Goal: Check status: Check status

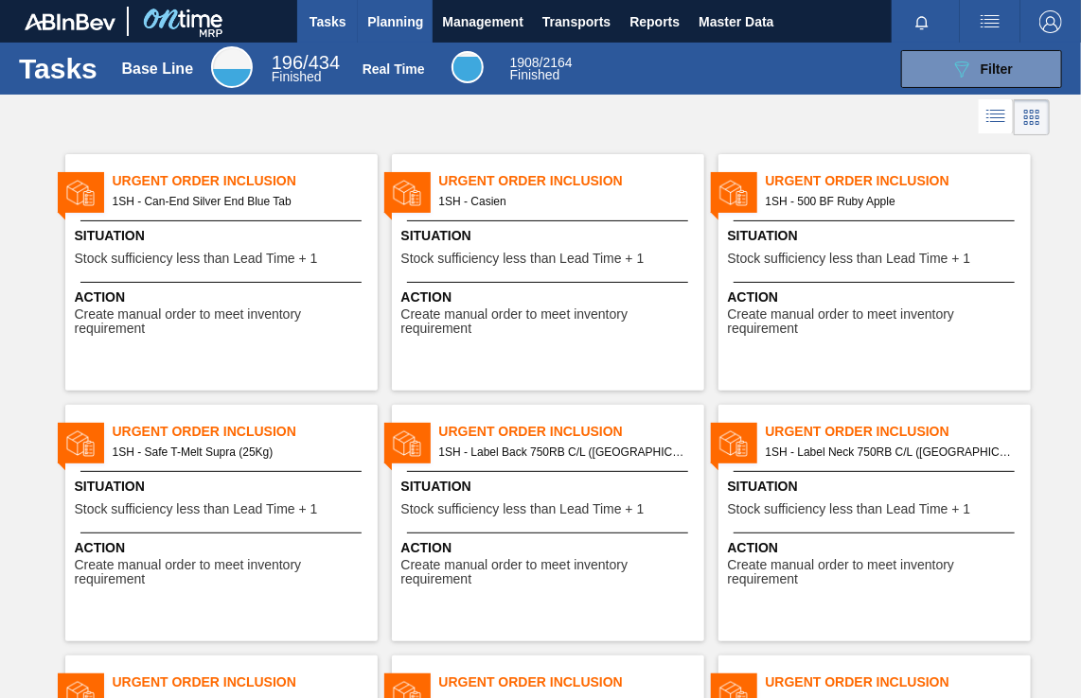
click at [397, 25] on span "Planning" at bounding box center [395, 21] width 56 height 23
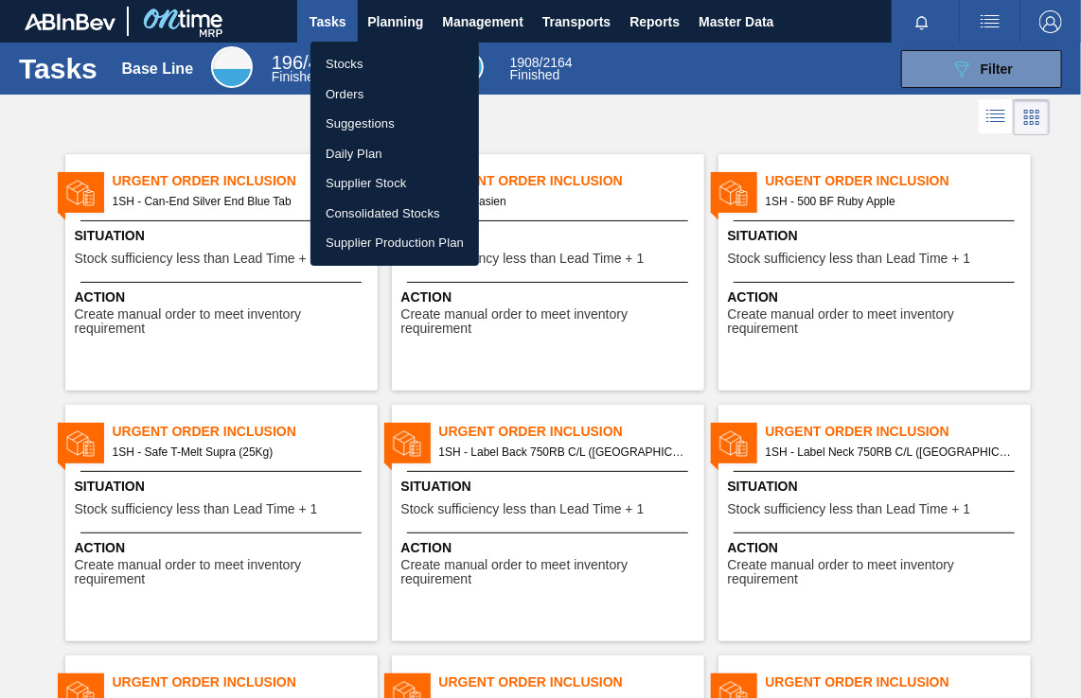
click at [352, 99] on li "Orders" at bounding box center [394, 94] width 168 height 30
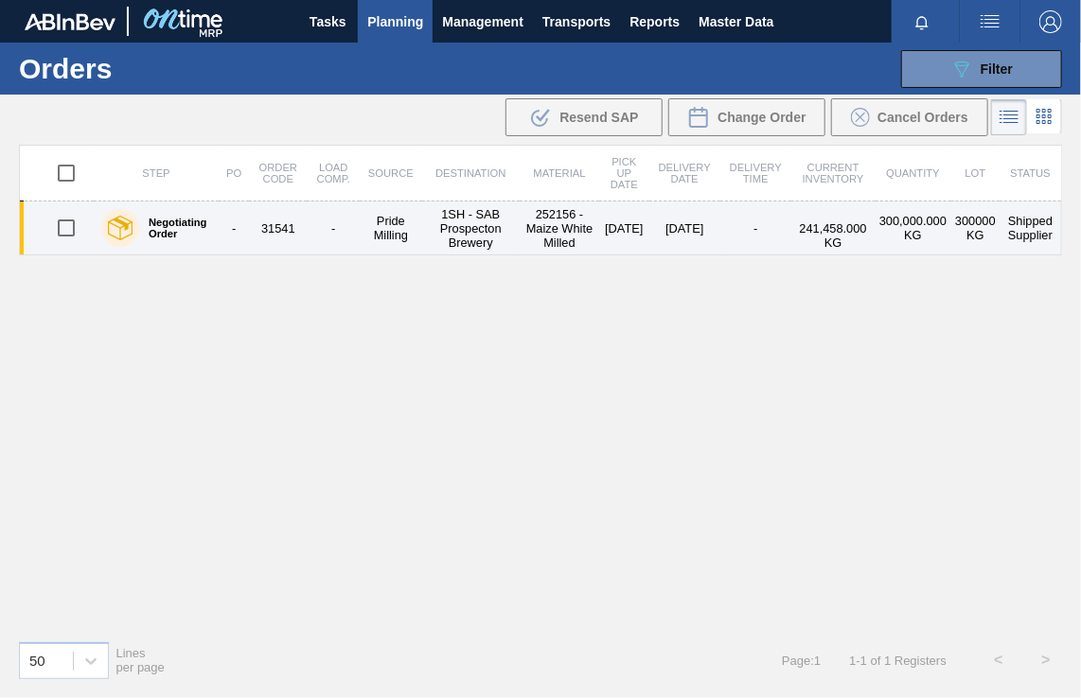
click at [455, 226] on td "1SH - SAB Prospecton Brewery" at bounding box center [470, 229] width 97 height 54
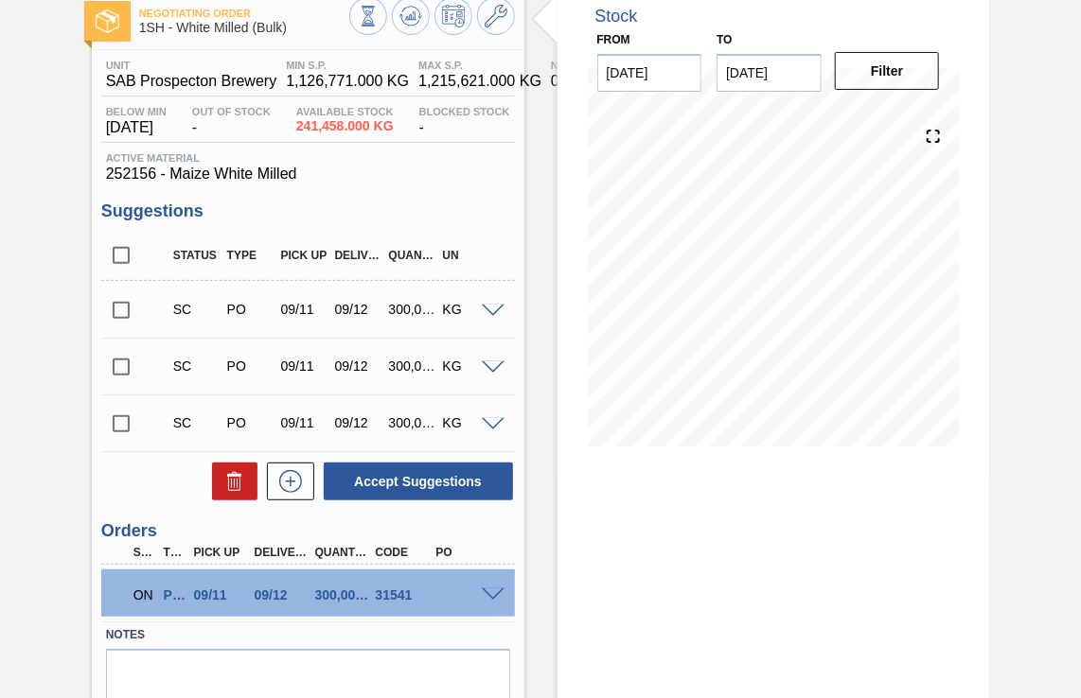
scroll to position [185, 0]
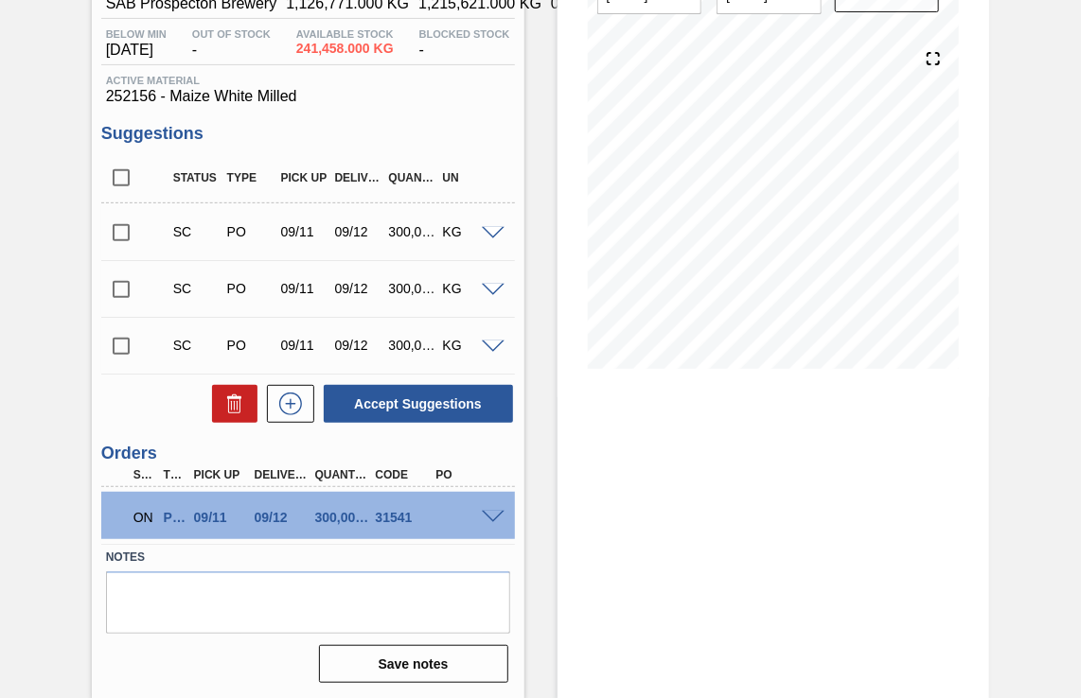
click at [492, 517] on span at bounding box center [493, 518] width 23 height 14
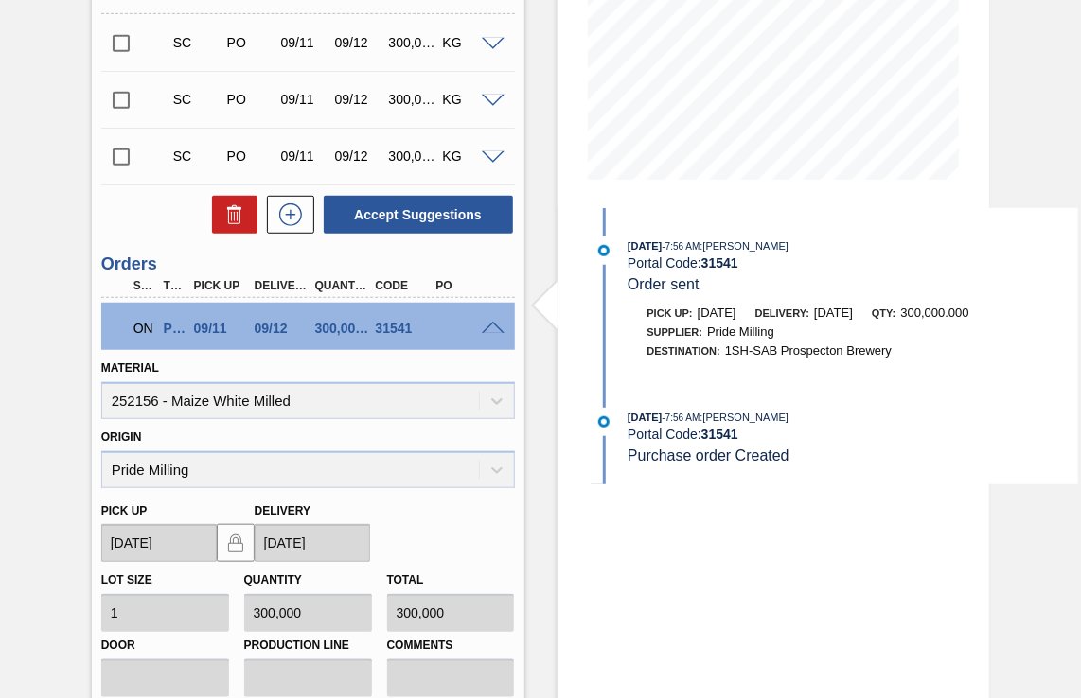
scroll to position [90, 0]
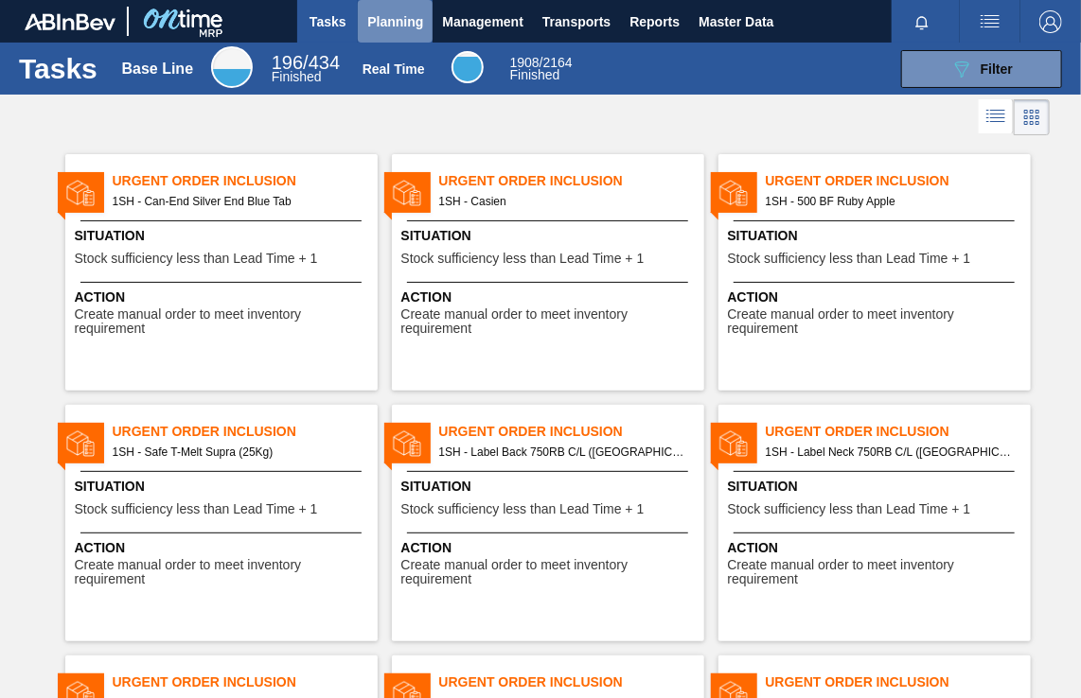
click at [386, 24] on span "Planning" at bounding box center [395, 21] width 56 height 23
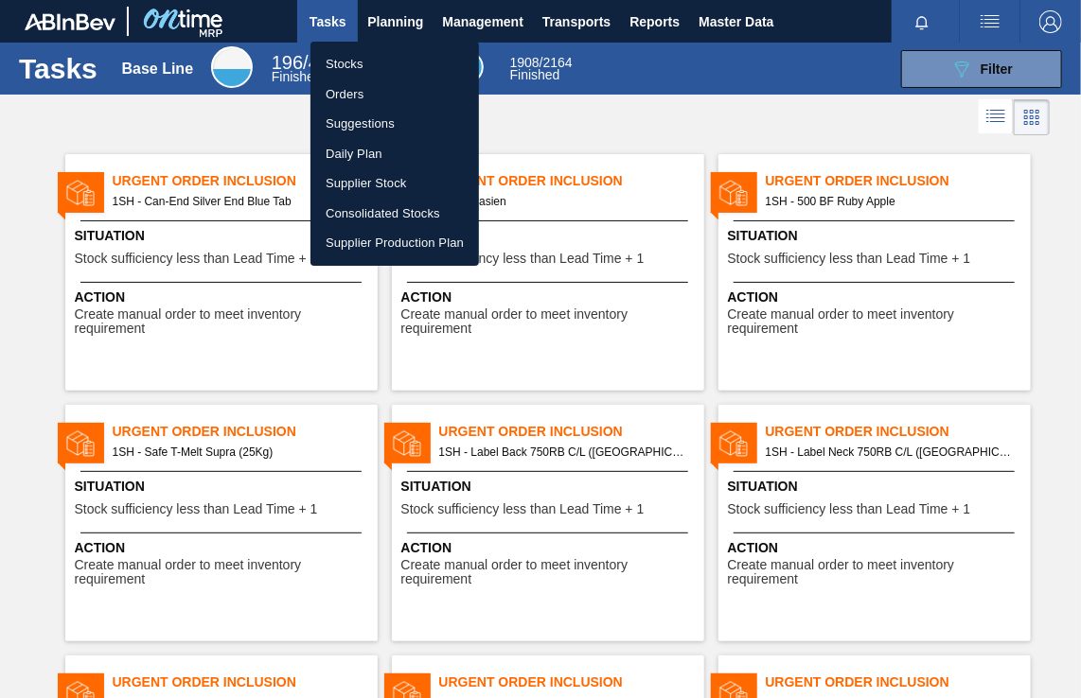
click at [349, 62] on li "Stocks" at bounding box center [394, 64] width 168 height 30
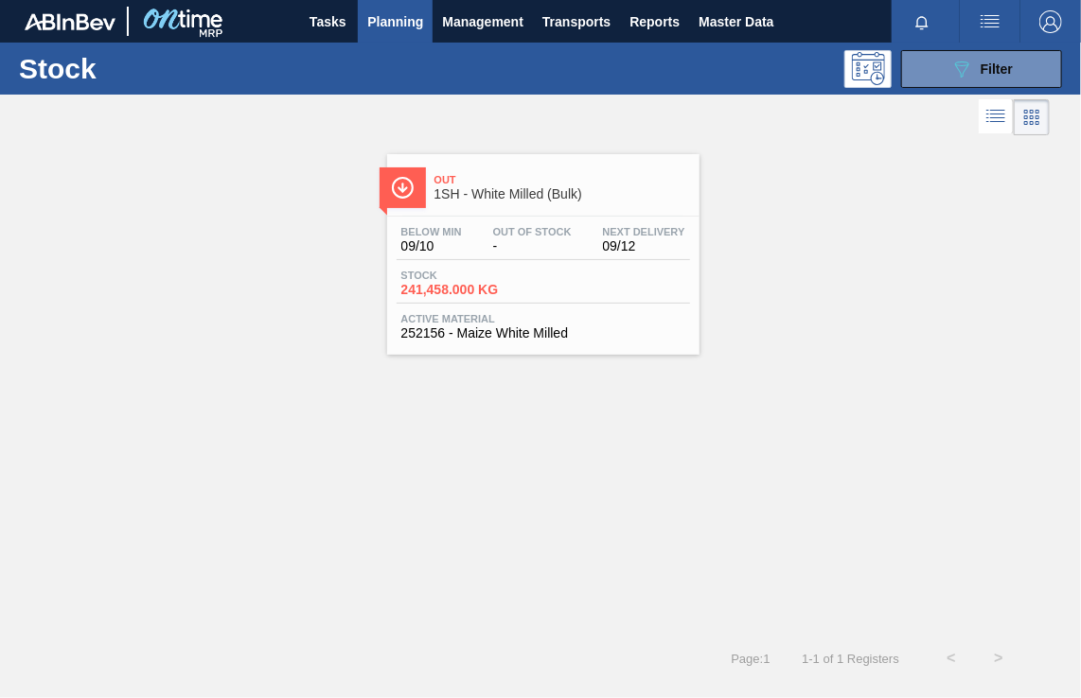
click at [518, 192] on span "1SH - White Milled (Bulk)" at bounding box center [561, 194] width 255 height 14
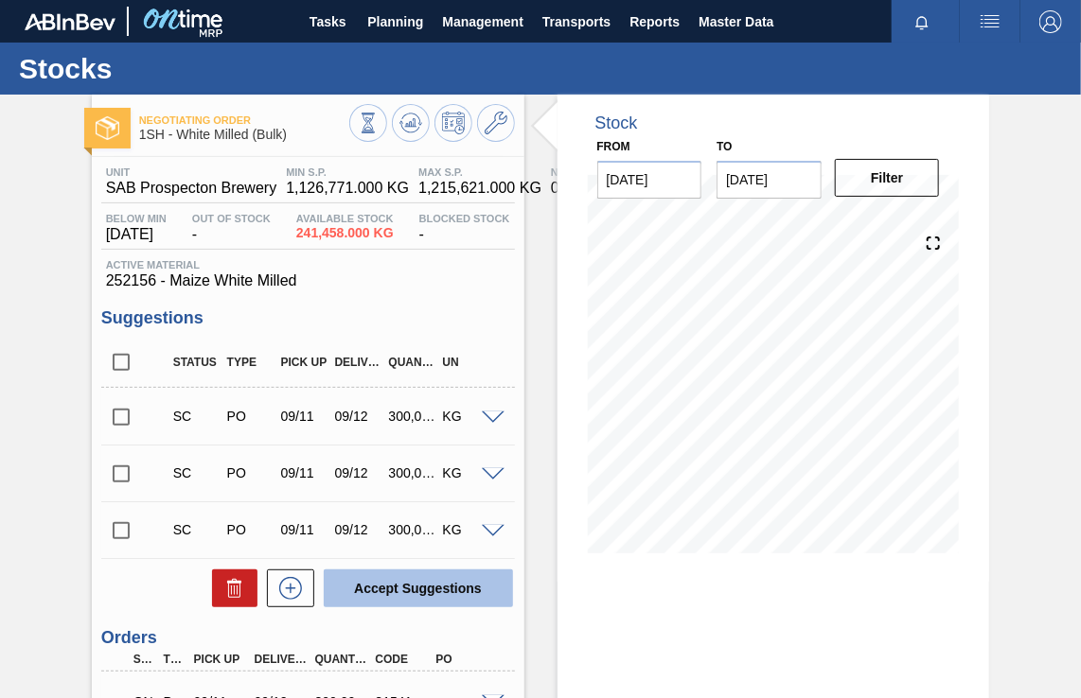
scroll to position [185, 0]
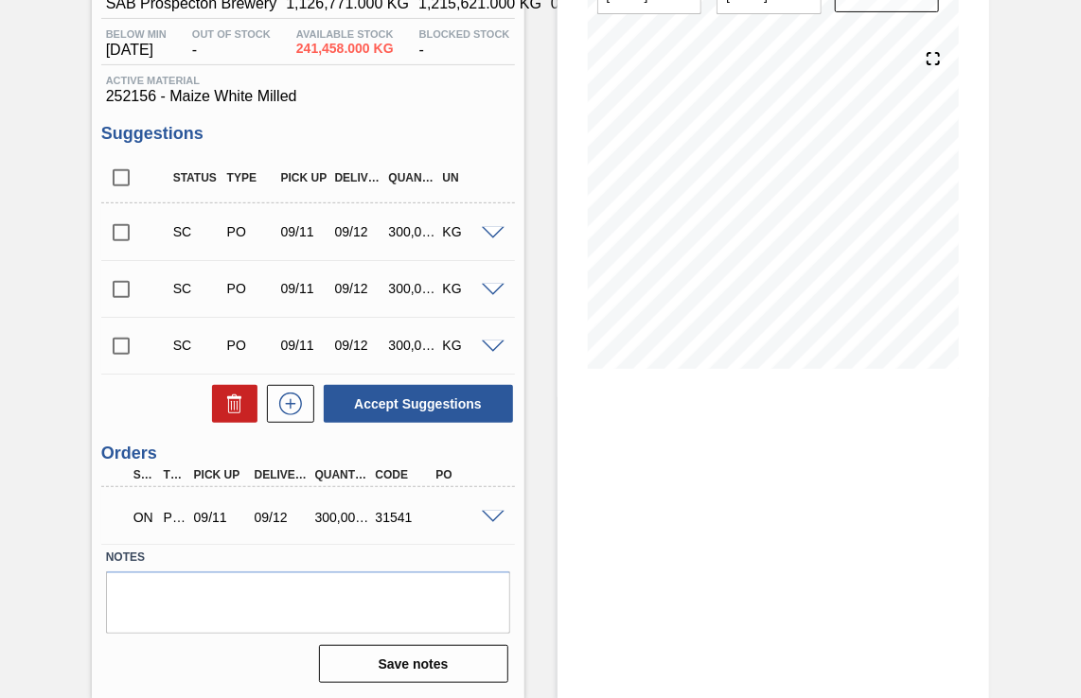
click at [488, 519] on span at bounding box center [493, 518] width 23 height 14
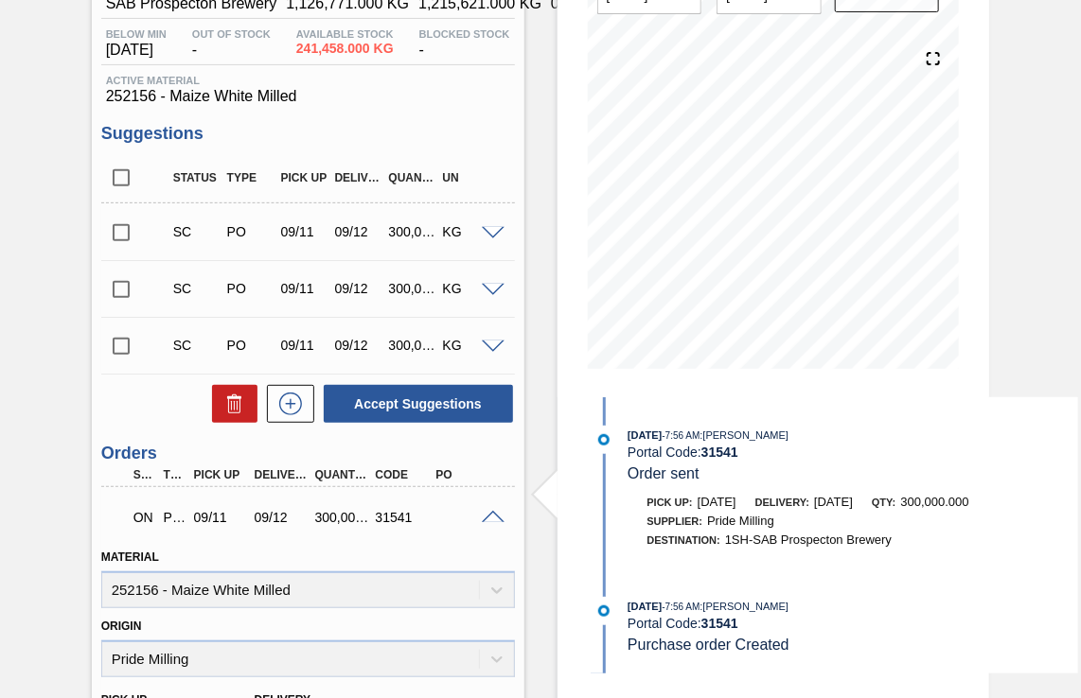
click at [488, 519] on span at bounding box center [493, 518] width 23 height 14
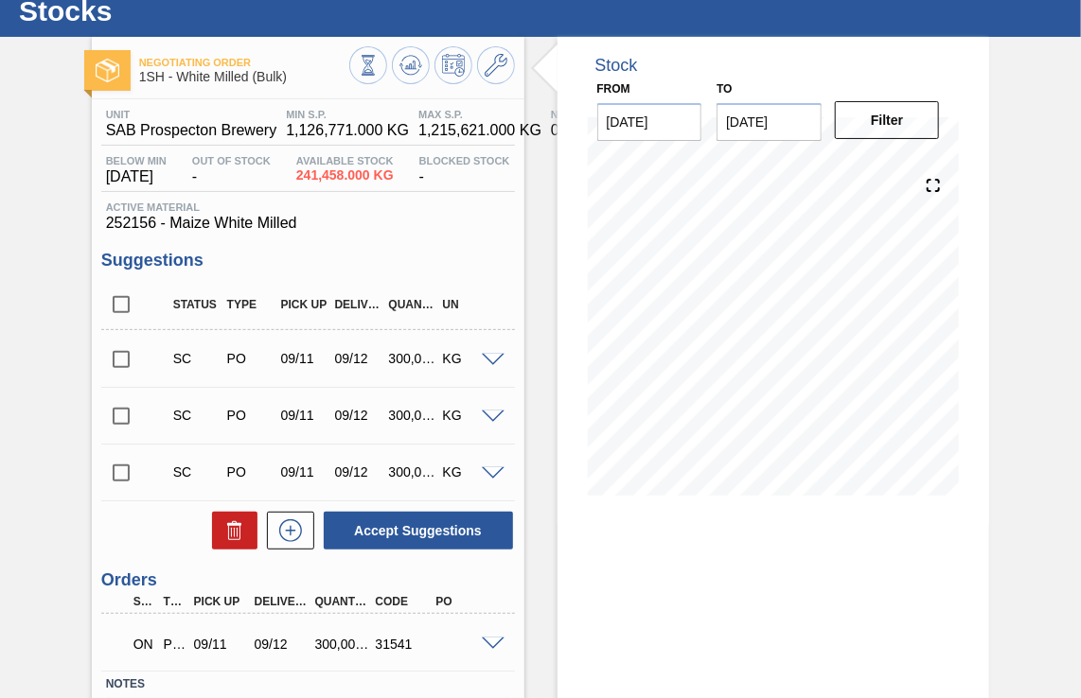
scroll to position [185, 0]
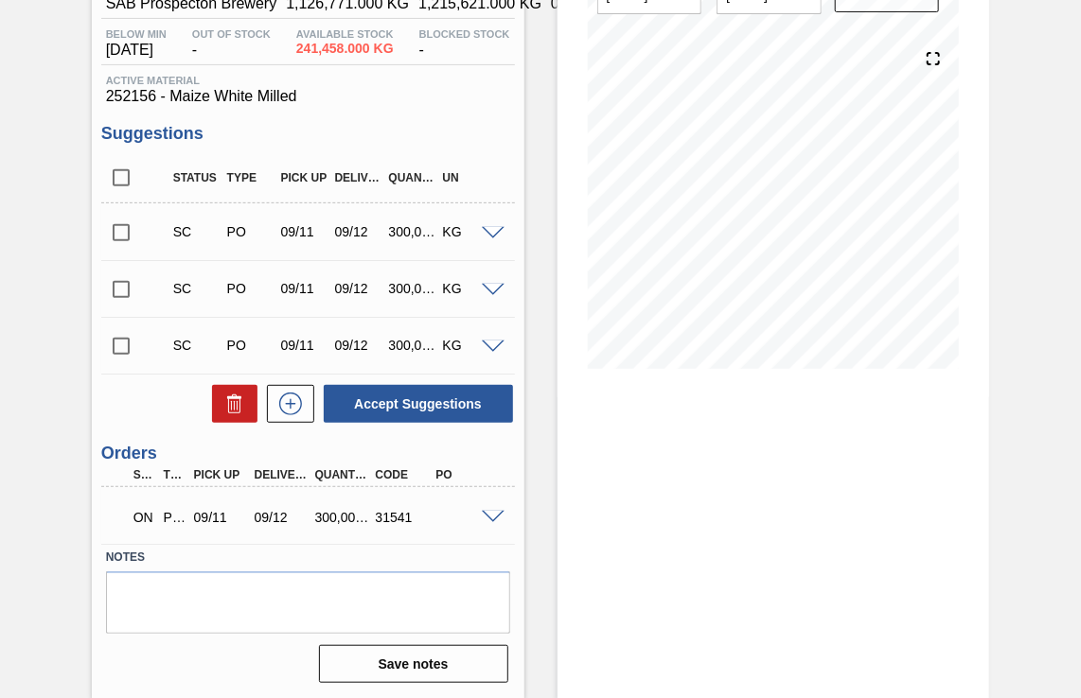
click at [484, 517] on span at bounding box center [493, 518] width 23 height 14
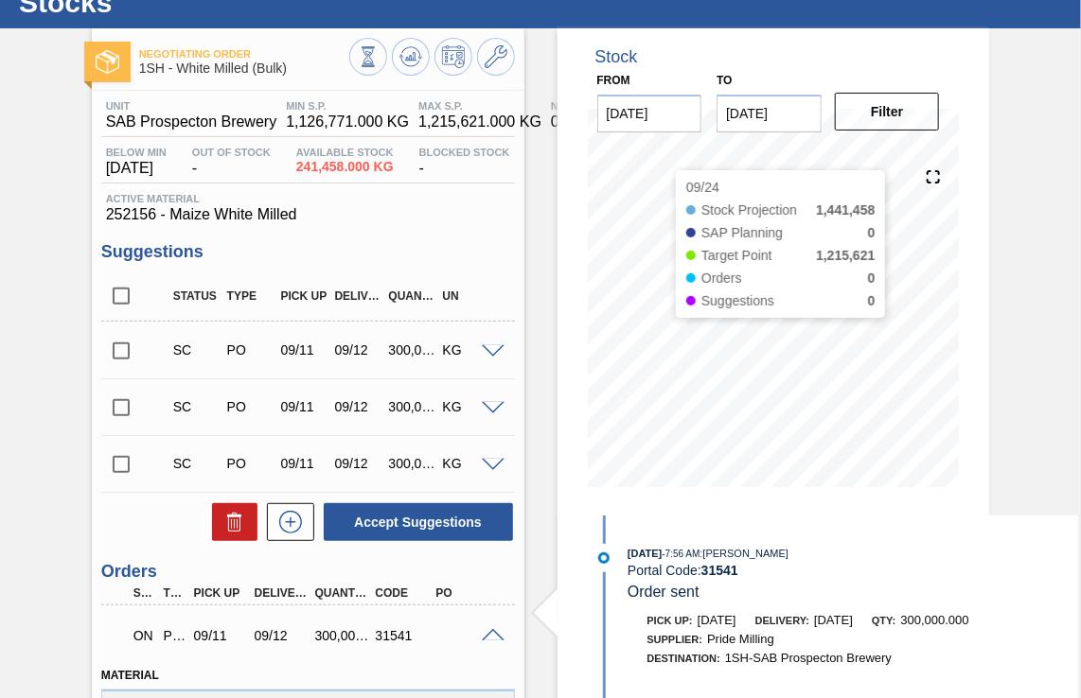
scroll to position [0, 0]
